Goal: Information Seeking & Learning: Check status

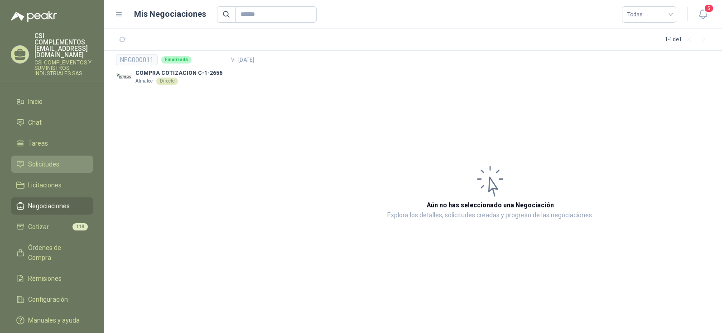
click at [37, 159] on span "Solicitudes" at bounding box center [43, 164] width 31 height 10
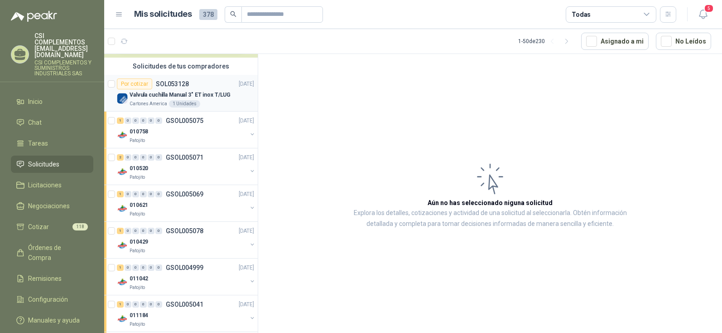
scroll to position [91, 0]
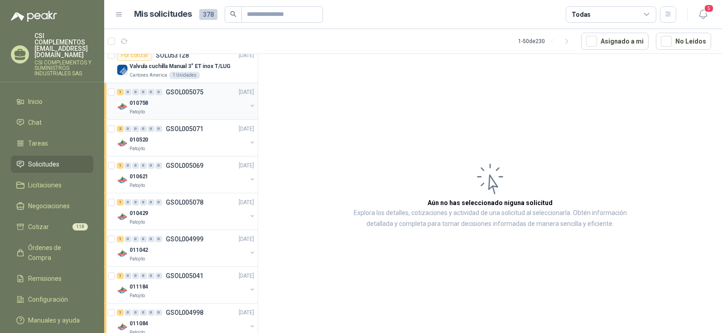
click at [145, 105] on p "010758" at bounding box center [139, 103] width 19 height 9
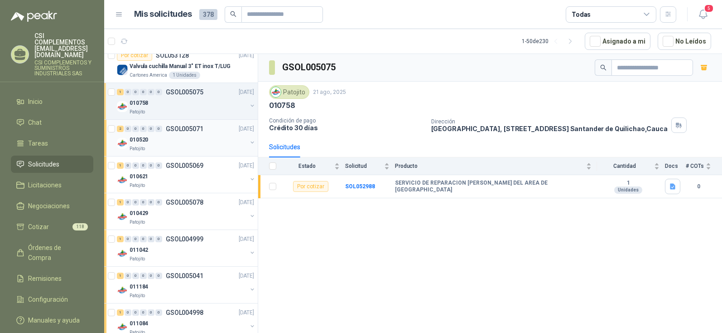
click at [138, 140] on p "010520" at bounding box center [139, 140] width 19 height 9
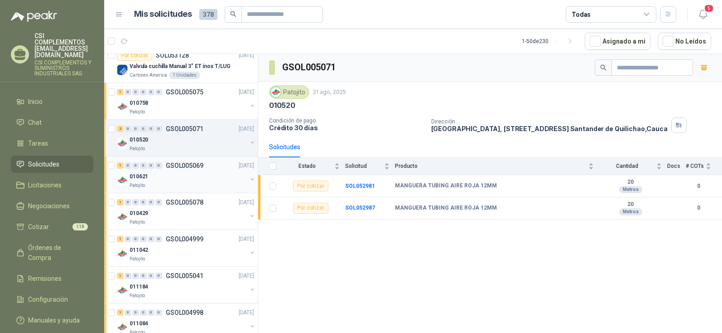
click at [140, 177] on p "010621" at bounding box center [139, 176] width 19 height 9
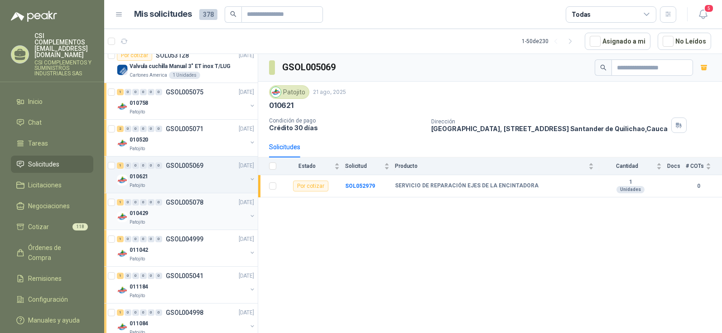
click at [140, 213] on p "010429" at bounding box center [139, 213] width 19 height 9
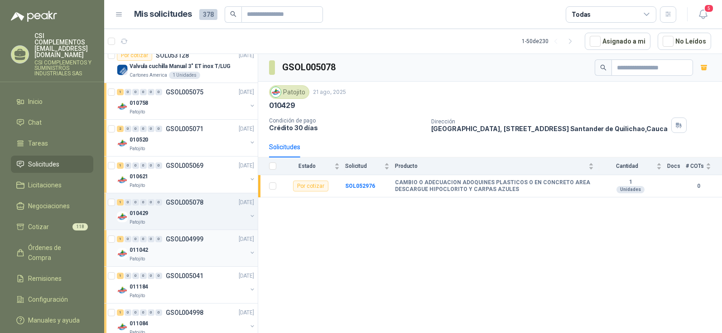
click at [137, 247] on p "011042" at bounding box center [139, 250] width 19 height 9
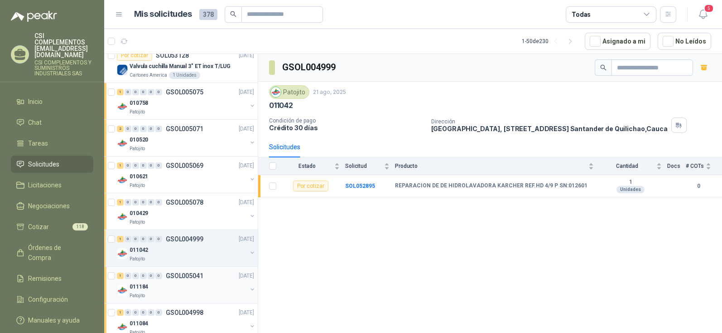
click at [131, 282] on p "011184" at bounding box center [139, 286] width 19 height 9
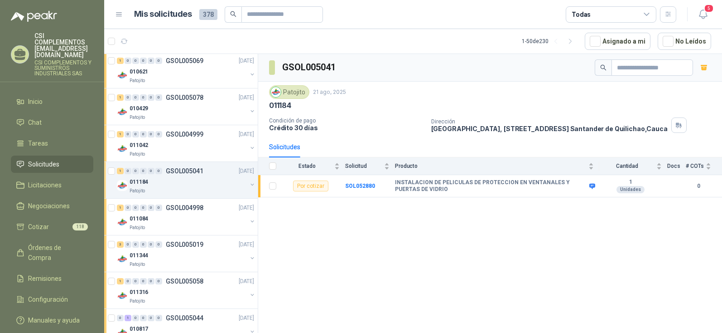
scroll to position [227, 0]
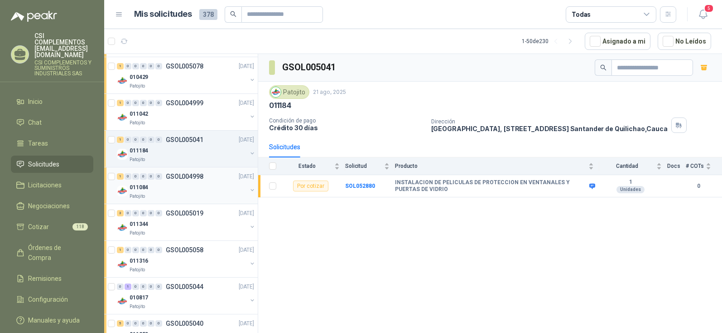
click at [165, 173] on div "1 0 0 0 0 0 GSOL004998" at bounding box center [160, 176] width 87 height 6
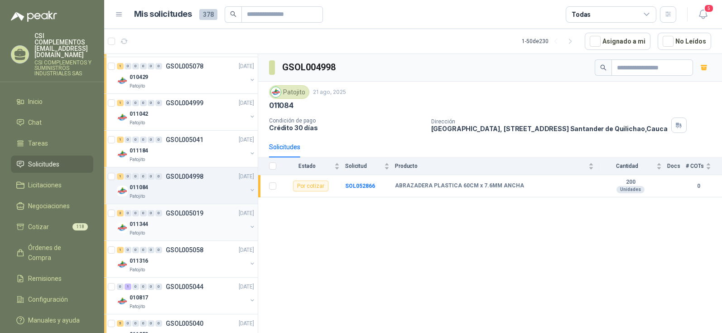
click at [163, 214] on div "3 0 0 0 0 0 GSOL005019" at bounding box center [160, 213] width 87 height 6
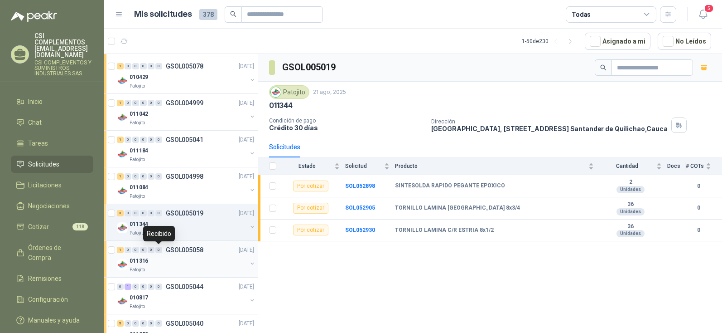
click at [159, 252] on div "0" at bounding box center [158, 250] width 7 height 6
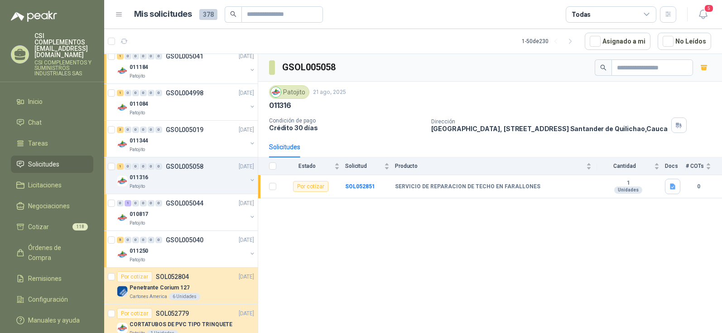
scroll to position [317, 0]
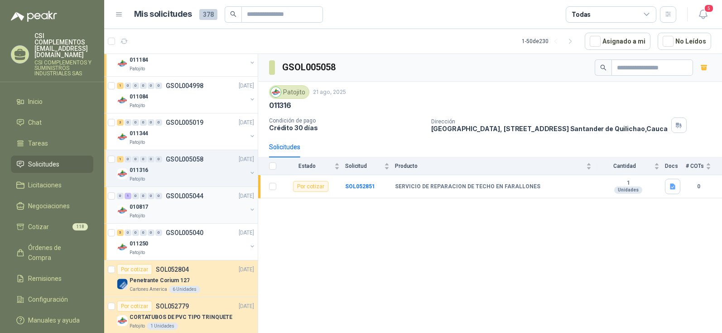
click at [156, 200] on div "0 1 0 0 0 0 GSOL005044 [DATE]" at bounding box center [186, 195] width 139 height 11
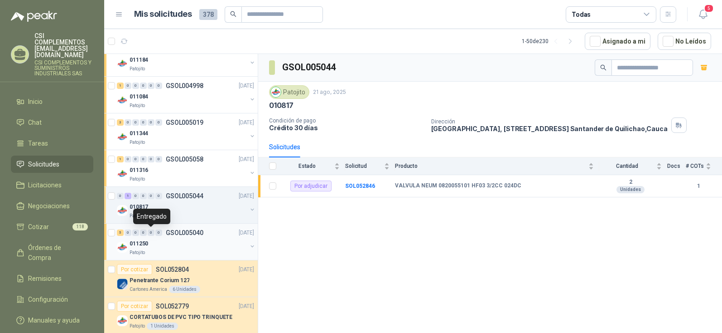
click at [148, 234] on div "0" at bounding box center [151, 232] width 7 height 6
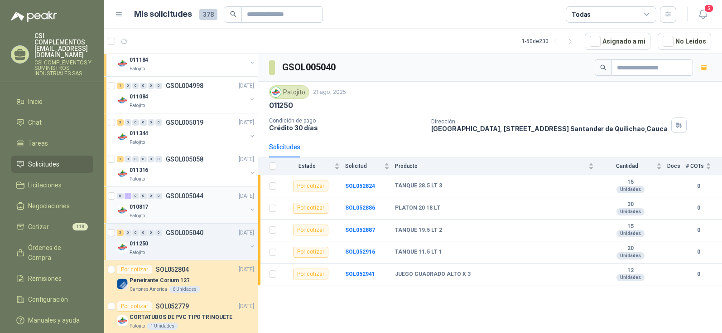
click at [171, 201] on div "0 1 0 0 0 0 GSOL005044 [DATE]" at bounding box center [186, 195] width 139 height 11
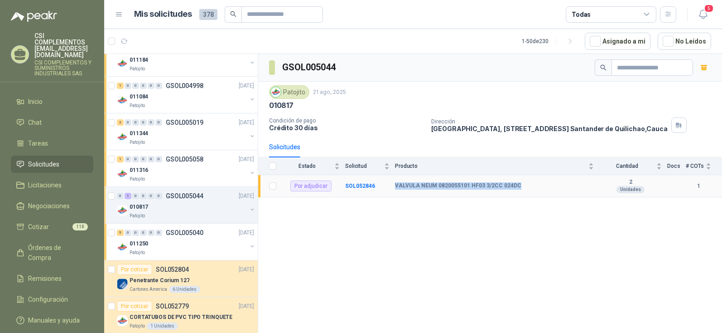
drag, startPoint x: 396, startPoint y: 185, endPoint x: 534, endPoint y: 189, distance: 138.7
click at [534, 189] on div "VALVULA NEUM 0820055101 HF03 3/2CC 024DC" at bounding box center [494, 185] width 199 height 7
copy b "VALVULA NEUM 0820055101 HF03 3/2CC 024DC"
click at [458, 183] on b "VALVULA NEUM 0820055101 HF03 3/2CC 024DC" at bounding box center [458, 185] width 126 height 7
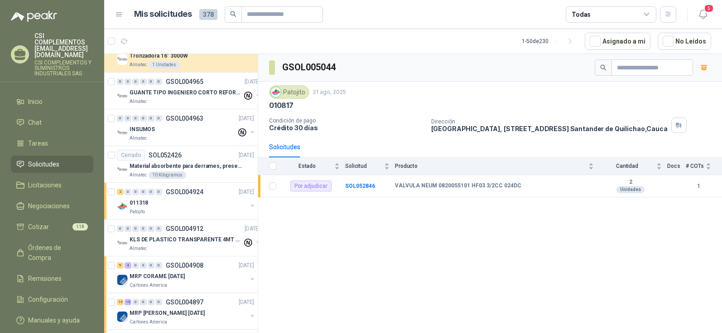
scroll to position [1178, 0]
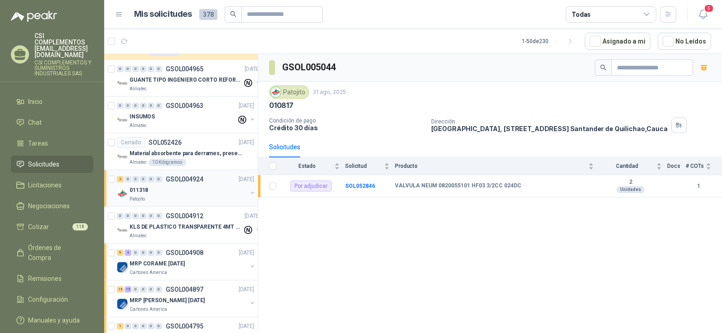
click at [136, 197] on p "Patojito" at bounding box center [137, 198] width 15 height 7
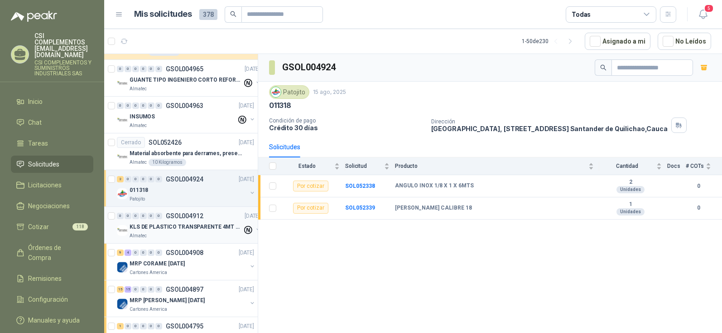
click at [145, 228] on p "KLS DE PLASTICO TRANSPARENTE 4MT CAL 4 Y CINTA TRA" at bounding box center [186, 227] width 113 height 9
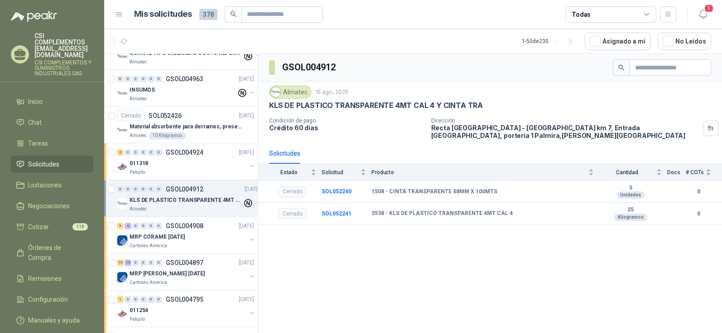
scroll to position [1224, 0]
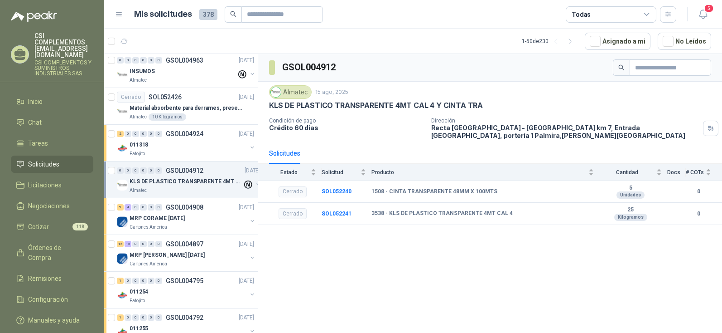
click at [145, 228] on p "Cartones America" at bounding box center [149, 226] width 38 height 7
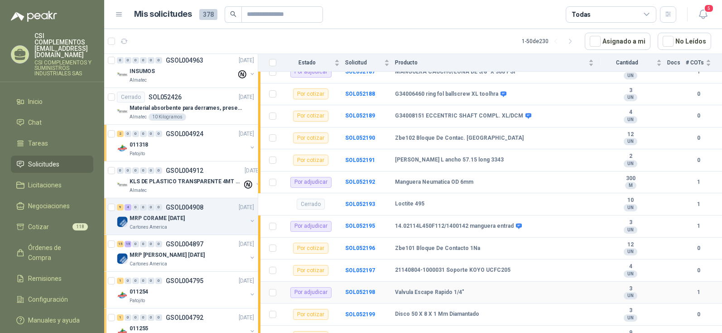
scroll to position [148, 0]
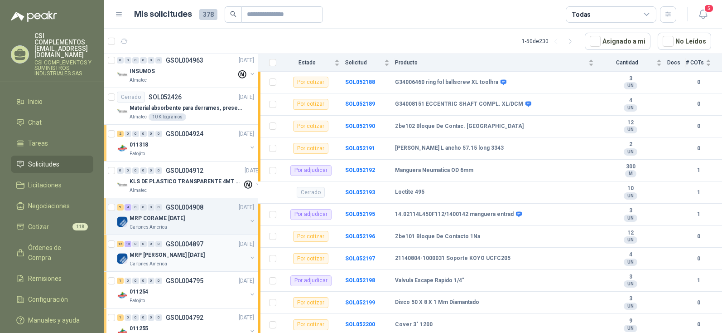
click at [148, 248] on div "15 15 0 0 0 0 GSOL004897 [DATE]" at bounding box center [186, 243] width 139 height 11
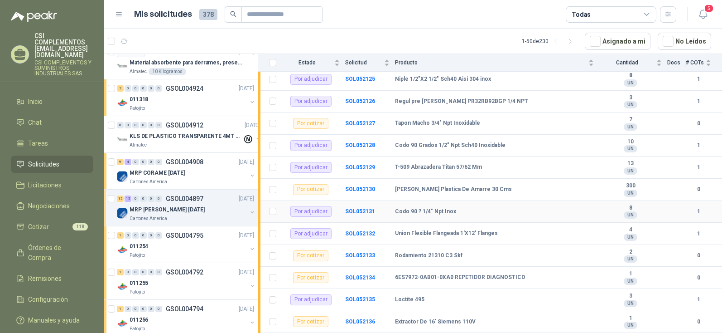
scroll to position [408, 0]
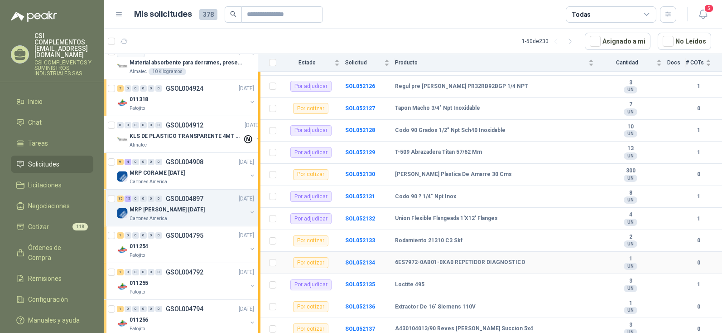
click at [395, 262] on td "SOL052134" at bounding box center [370, 263] width 50 height 22
drag, startPoint x: 397, startPoint y: 262, endPoint x: 523, endPoint y: 255, distance: 126.6
click at [523, 255] on td "6ES7972-0AB01-0XA0 REPETIDOR DIAGNOSTICO" at bounding box center [497, 263] width 204 height 22
copy b "6ES7972-0AB01-0XA0 REPETIDOR DIAGNOSTICO"
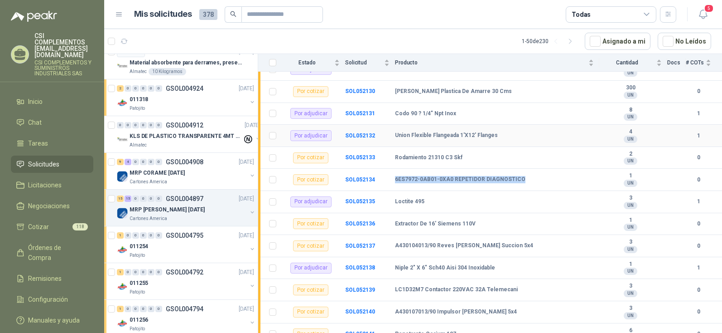
scroll to position [499, 0]
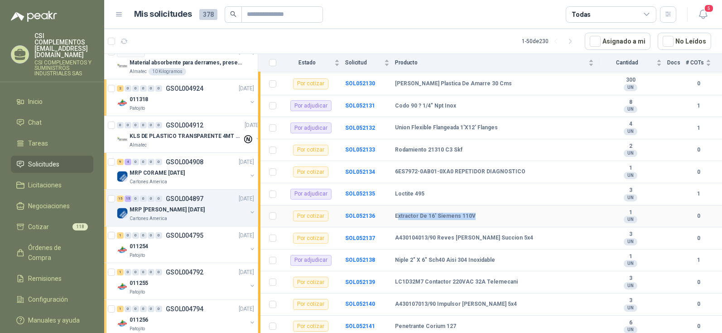
drag, startPoint x: 398, startPoint y: 214, endPoint x: 478, endPoint y: 215, distance: 79.3
click at [478, 215] on div "Extractor De 16' Siemens 110V" at bounding box center [494, 216] width 199 height 7
click at [403, 214] on b "Extractor De 16' Siemens 110V" at bounding box center [435, 216] width 81 height 7
drag, startPoint x: 396, startPoint y: 214, endPoint x: 475, endPoint y: 215, distance: 78.9
click at [475, 215] on div "Extractor De 16' Siemens 110V" at bounding box center [494, 216] width 199 height 7
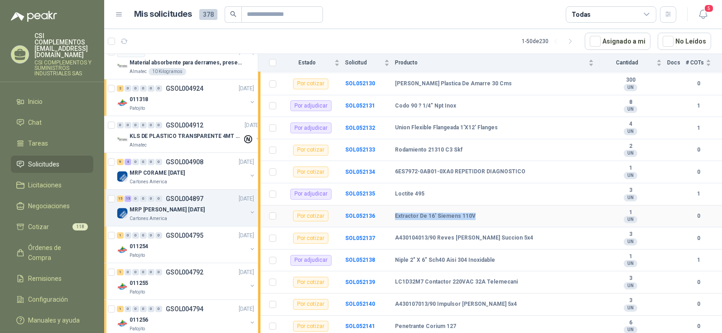
copy b "Extractor De 16' Siemens 110V"
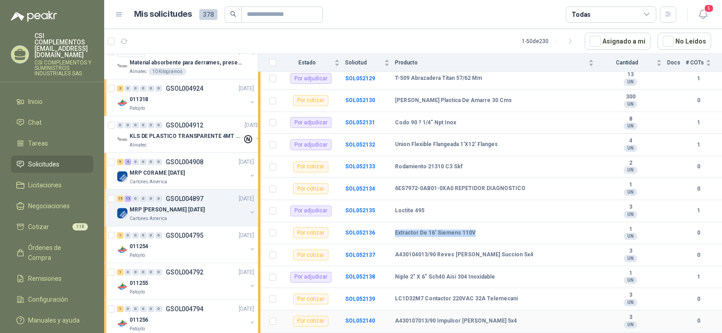
scroll to position [500, 0]
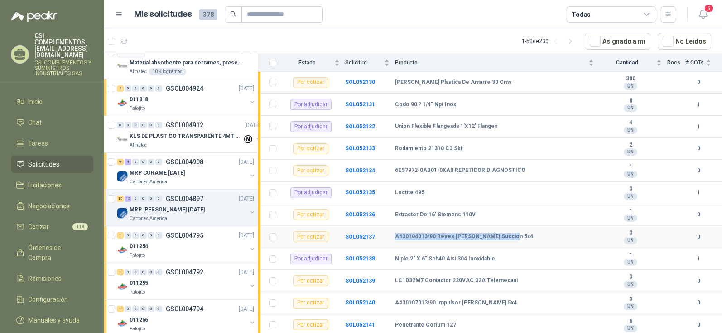
drag, startPoint x: 396, startPoint y: 233, endPoint x: 526, endPoint y: 231, distance: 130.1
click at [526, 231] on td "A430104013/90 Reves [PERSON_NAME] Succion 5x4" at bounding box center [497, 237] width 204 height 22
copy b "A430104013/90 Reves [PERSON_NAME] Succion 5x4"
drag, startPoint x: 397, startPoint y: 278, endPoint x: 421, endPoint y: 285, distance: 24.4
click at [421, 285] on td "LC1D32M7 Contactor 220VAC 32A Telemecani" at bounding box center [497, 281] width 204 height 22
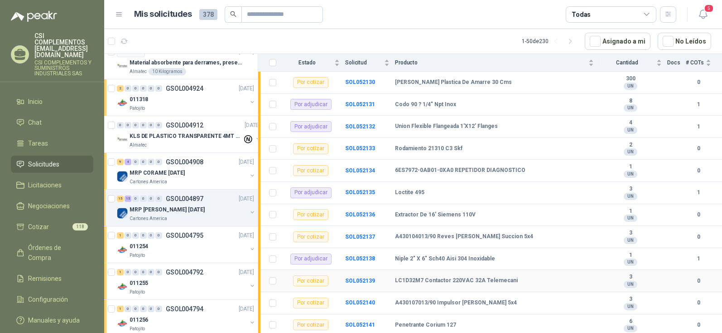
click at [397, 278] on b "LC1D32M7 Contactor 220VAC 32A Telemecani" at bounding box center [456, 280] width 123 height 7
drag, startPoint x: 396, startPoint y: 280, endPoint x: 509, endPoint y: 287, distance: 113.1
click at [535, 282] on div "LC1D32M7 Contactor 220VAC 32A Telemecani" at bounding box center [494, 280] width 199 height 7
copy b "LC1D32M7 Contactor 220VAC 32A Telemecani"
drag, startPoint x: 395, startPoint y: 301, endPoint x: 506, endPoint y: 303, distance: 111.1
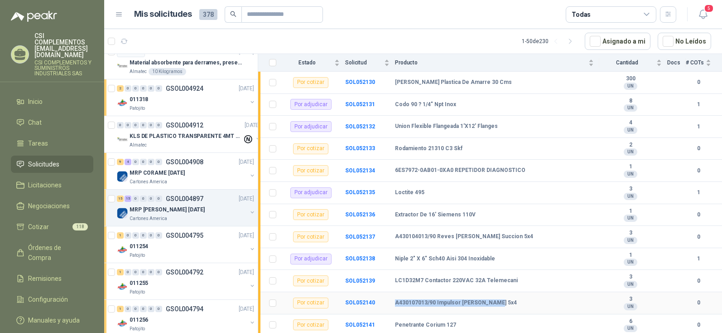
click at [506, 303] on div "A430107013/90 Impulsor [PERSON_NAME] 5x4" at bounding box center [494, 302] width 199 height 7
copy b "A430107013/90 Impulsor [PERSON_NAME] 5x4"
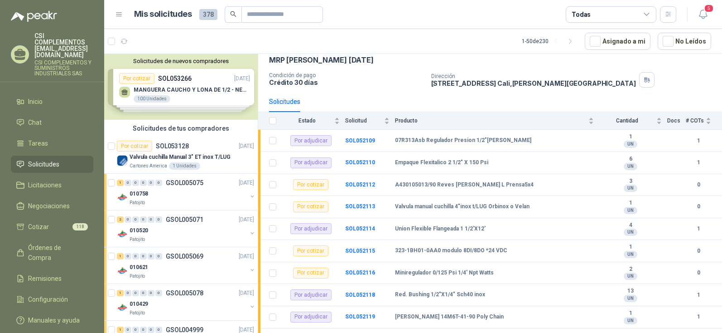
scroll to position [45, 0]
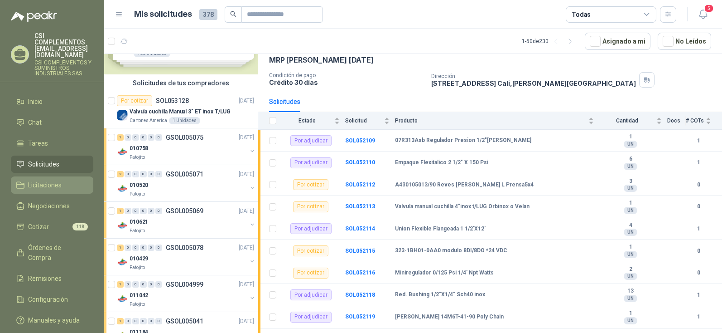
click at [37, 180] on span "Licitaciones" at bounding box center [45, 185] width 34 height 10
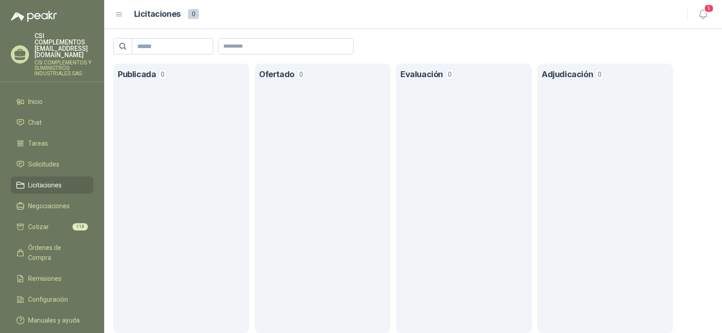
click at [37, 180] on span "Licitaciones" at bounding box center [45, 185] width 34 height 10
click at [49, 159] on span "Solicitudes" at bounding box center [43, 164] width 31 height 10
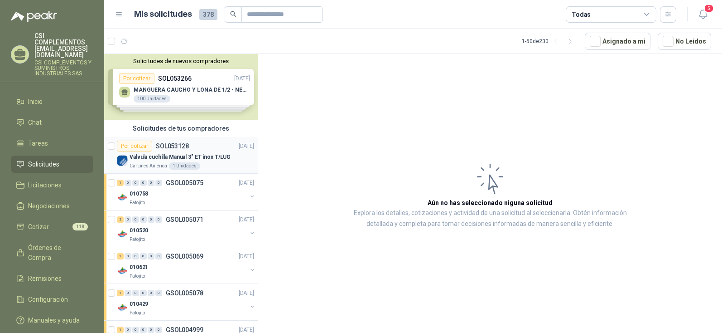
click at [170, 160] on p "Valvula cuchilla Manual 3" ET inox T/LUG" at bounding box center [180, 157] width 101 height 9
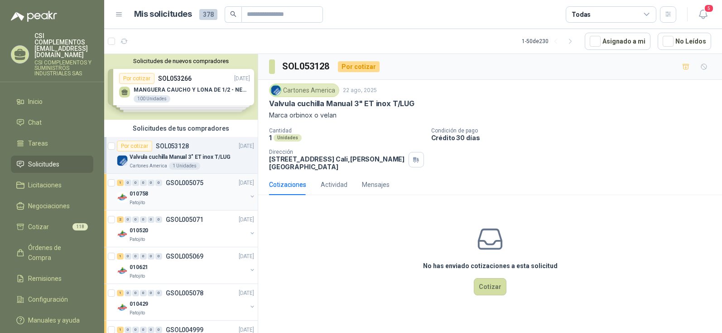
click at [182, 186] on p "GSOL005075" at bounding box center [185, 182] width 38 height 6
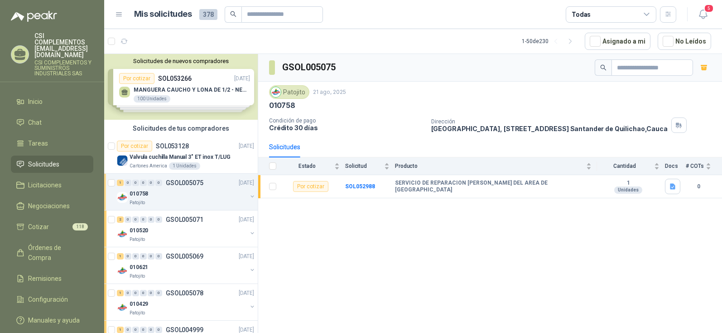
click at [174, 99] on div "Solicitudes de nuevos compradores Por cotizar SOL053266 [DATE] MANGUERA CAUCHO …" at bounding box center [181, 87] width 154 height 66
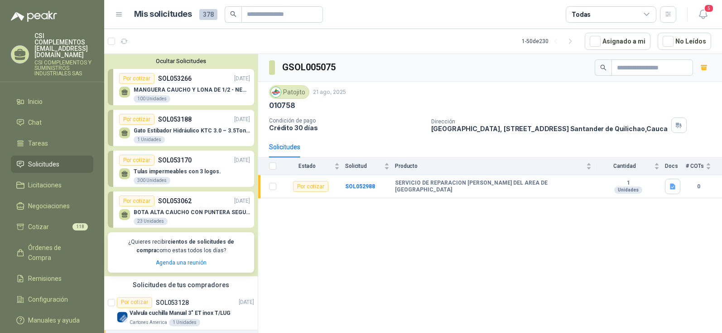
click at [195, 131] on p "Gato Estibador Hidráulico KTC 3.0 – 3.5Ton 1.2mt HPT" at bounding box center [192, 130] width 116 height 6
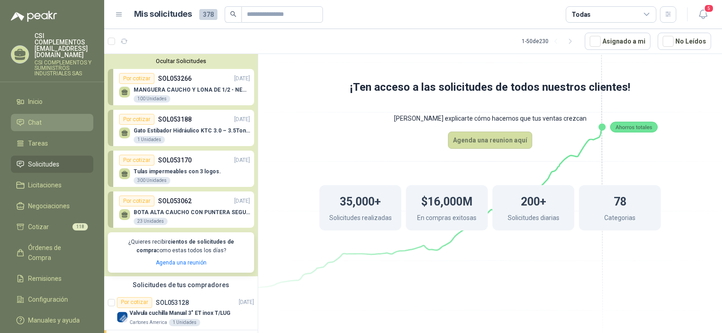
click at [93, 114] on link "Chat" at bounding box center [52, 122] width 82 height 17
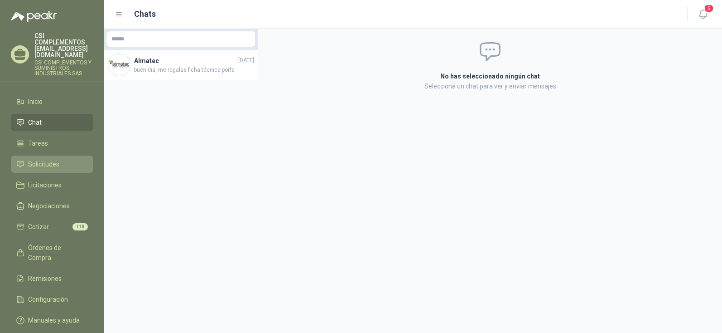
click at [42, 159] on span "Solicitudes" at bounding box center [43, 164] width 31 height 10
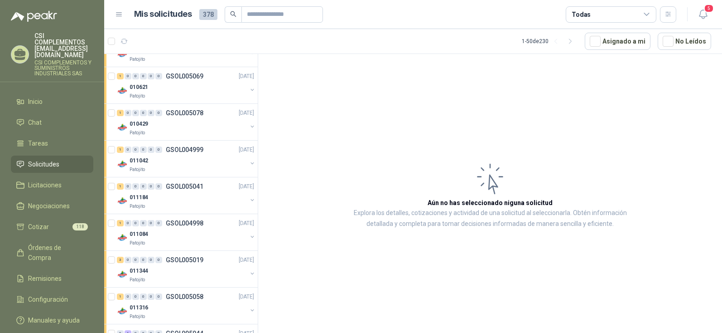
scroll to position [181, 0]
click at [200, 153] on div "1 0 0 0 0 0 GSOL004999 [DATE]" at bounding box center [186, 148] width 139 height 11
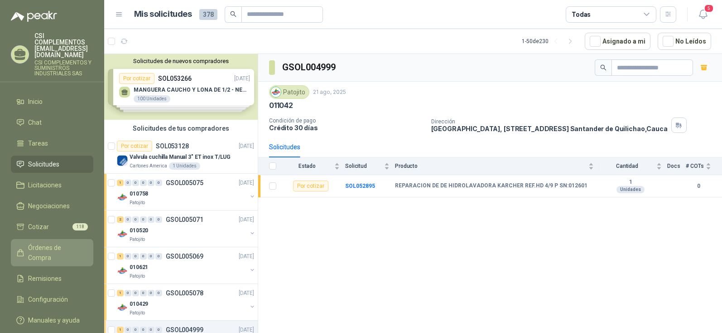
click at [58, 242] on span "Órdenes de Compra" at bounding box center [56, 252] width 57 height 20
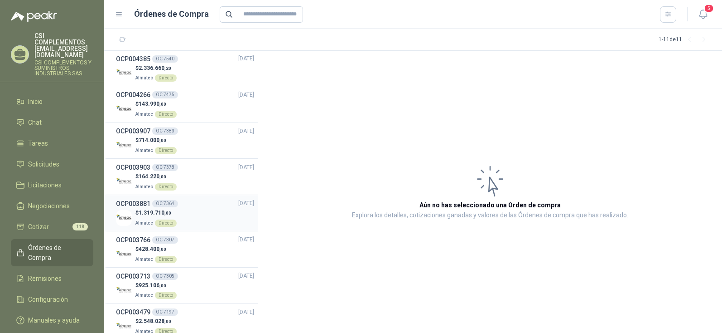
scroll to position [83, 0]
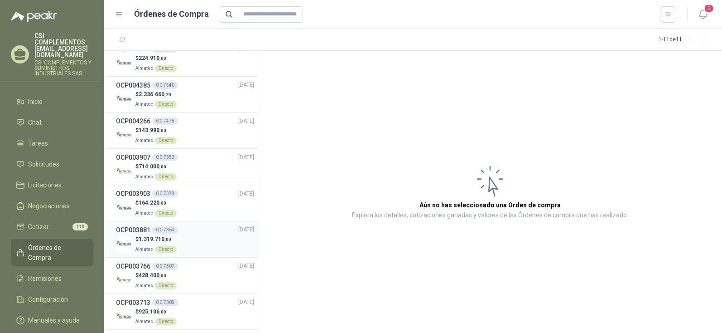
click at [157, 237] on span "1.319.710 ,00" at bounding box center [155, 239] width 33 height 6
